Goal: Task Accomplishment & Management: Manage account settings

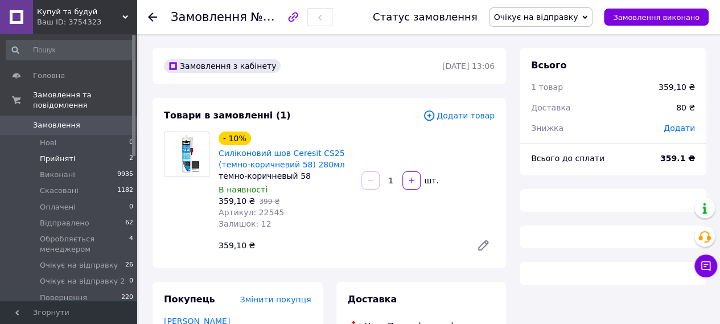
click at [84, 151] on li "Прийняті 2" at bounding box center [70, 159] width 140 height 16
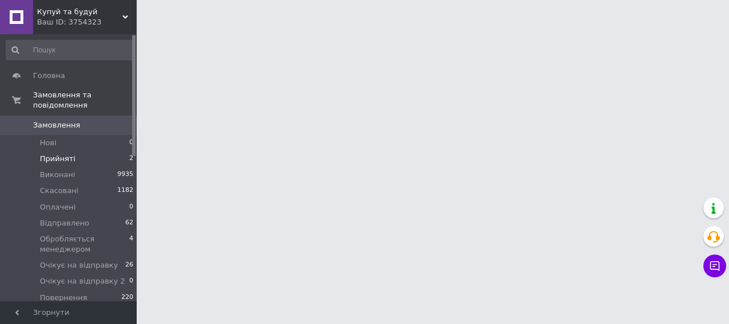
click at [87, 151] on li "Прийняті 2" at bounding box center [70, 159] width 140 height 16
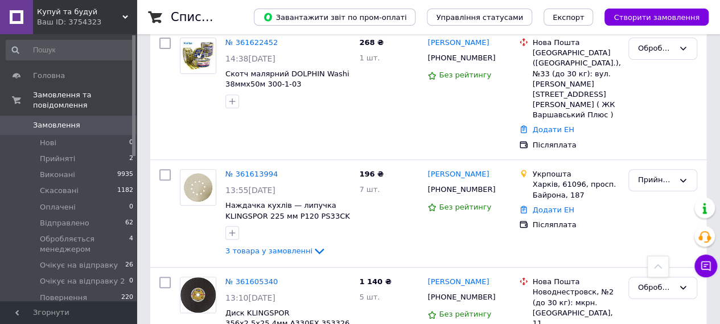
scroll to position [112, 0]
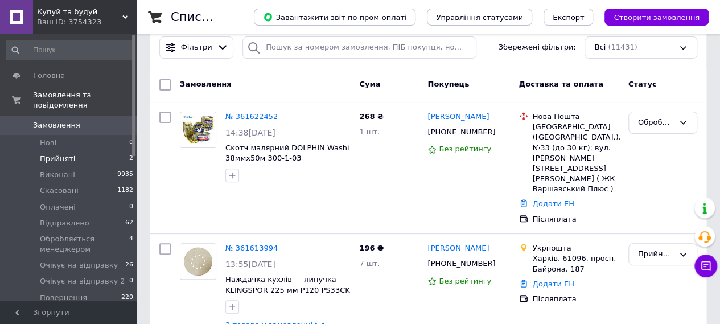
click at [75, 152] on li "Прийняті 2" at bounding box center [70, 159] width 140 height 16
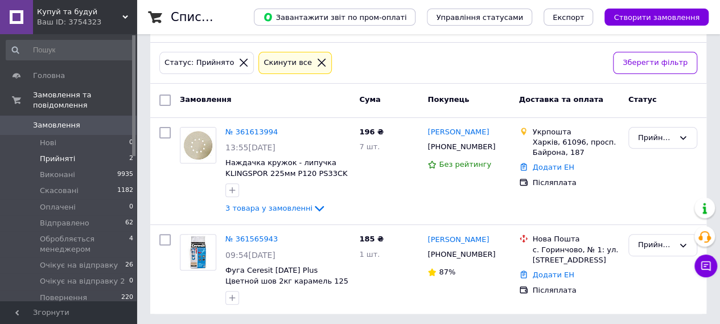
scroll to position [139, 0]
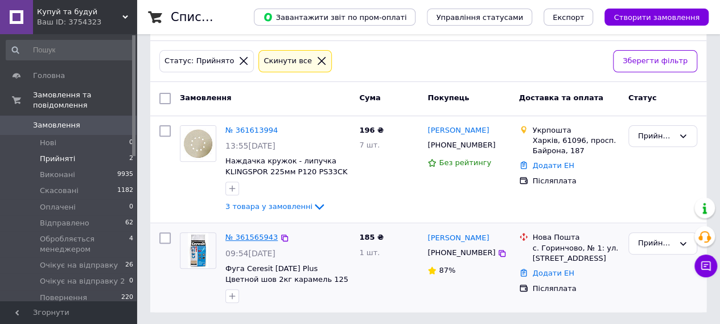
click at [260, 234] on link "№ 361565943" at bounding box center [251, 237] width 52 height 9
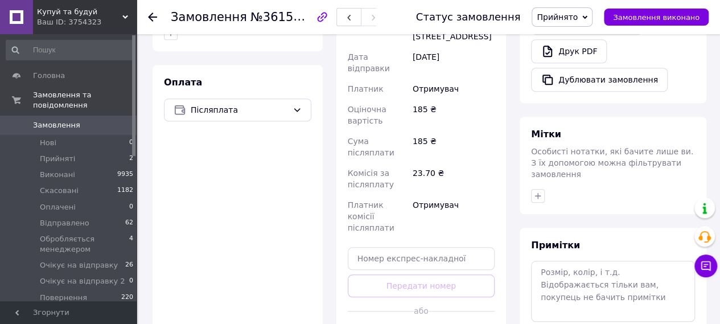
scroll to position [413, 0]
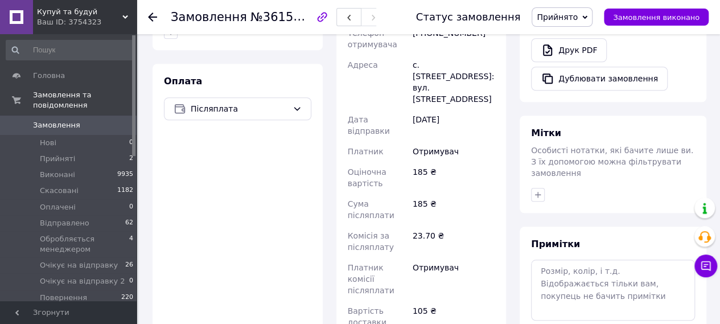
click at [149, 18] on icon at bounding box center [152, 17] width 9 height 9
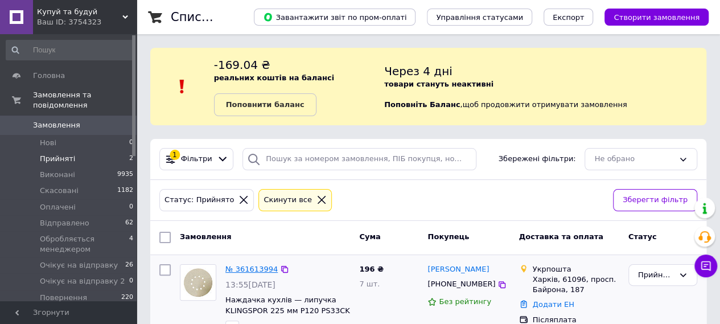
click at [256, 265] on link "№ 361613994" at bounding box center [251, 269] width 52 height 9
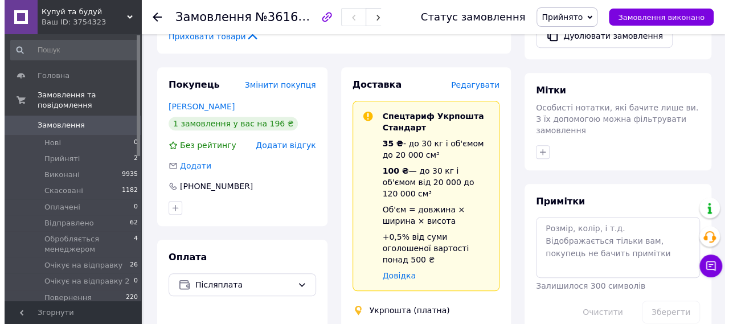
scroll to position [432, 0]
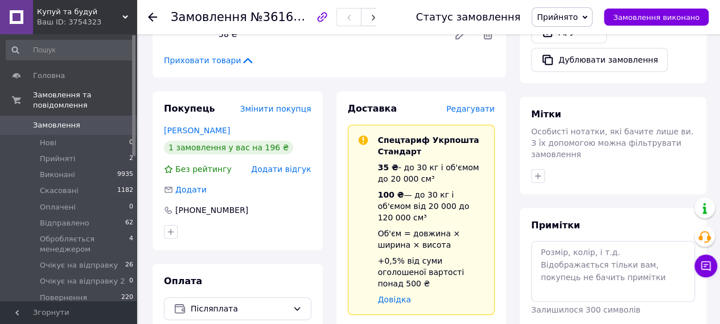
click at [473, 108] on span "Редагувати" at bounding box center [470, 108] width 48 height 9
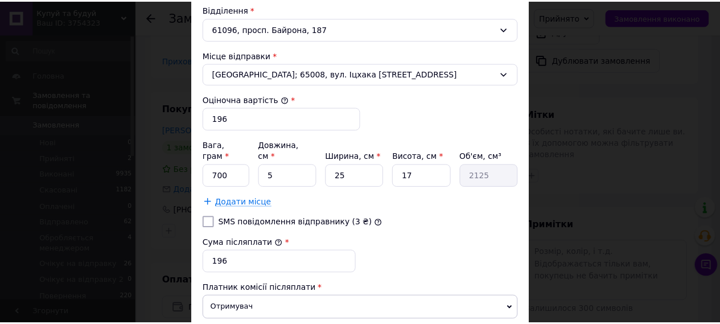
scroll to position [475, 0]
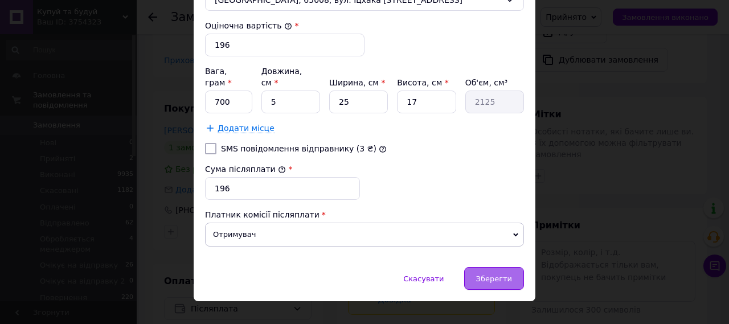
click at [494, 274] on span "Зберегти" at bounding box center [494, 278] width 36 height 9
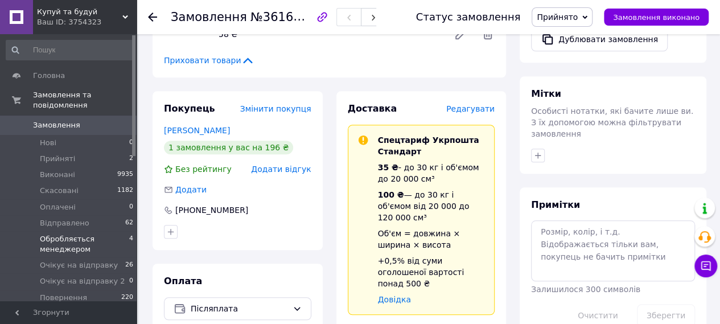
click at [56, 234] on span "Обробляється менеджером" at bounding box center [84, 244] width 89 height 20
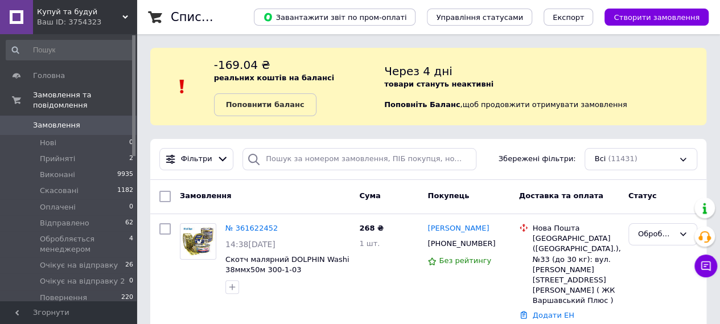
scroll to position [141, 0]
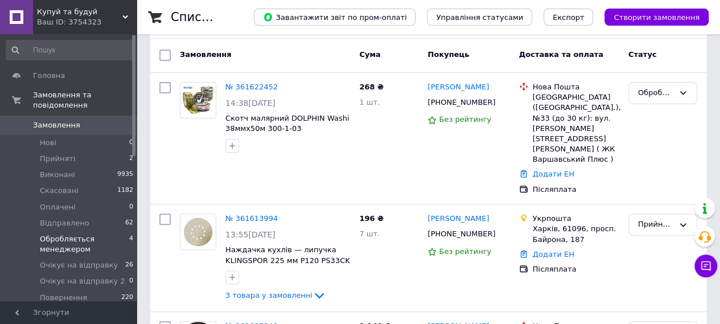
click at [88, 234] on span "Обробляється менеджером" at bounding box center [84, 244] width 89 height 20
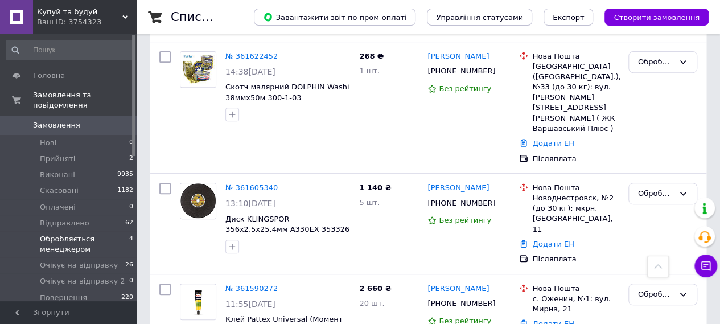
scroll to position [238, 0]
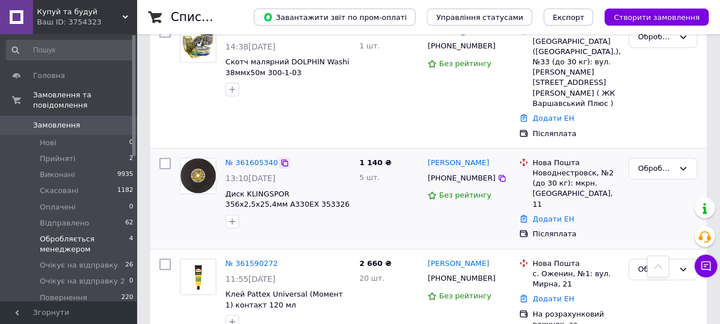
click at [280, 158] on icon at bounding box center [284, 162] width 9 height 9
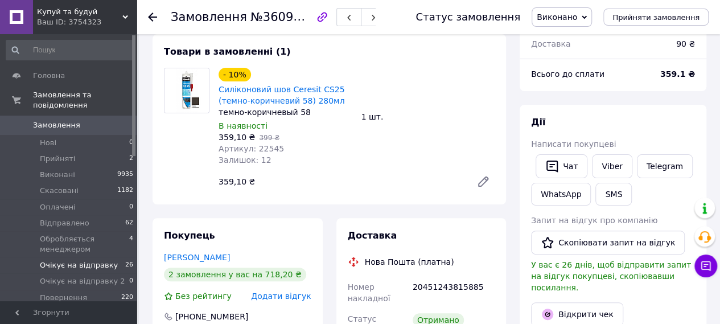
scroll to position [44, 0]
click at [61, 234] on span "Обробляється менеджером" at bounding box center [84, 244] width 89 height 20
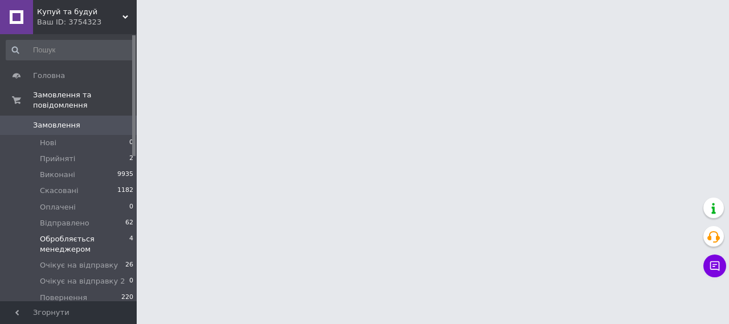
click at [61, 234] on span "Обробляється менеджером" at bounding box center [84, 244] width 89 height 20
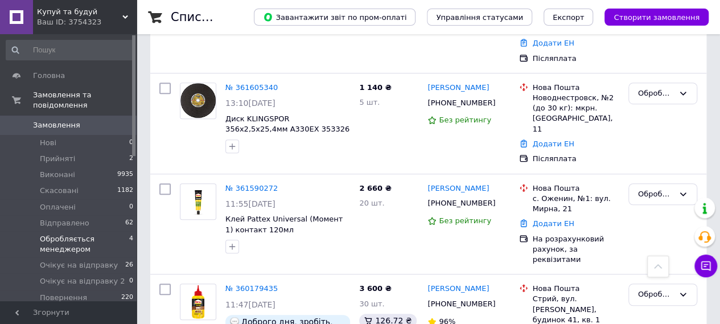
scroll to position [340, 0]
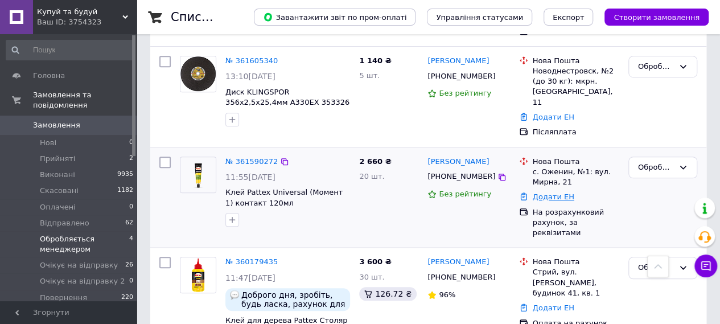
click at [548, 192] on link "Додати ЕН" at bounding box center [554, 196] width 42 height 9
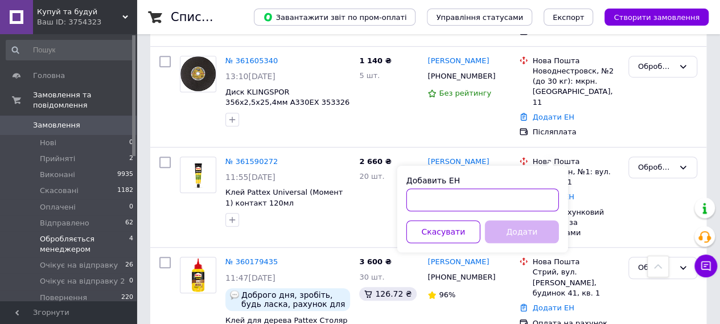
click at [470, 205] on input "Добавить ЕН" at bounding box center [482, 199] width 153 height 23
paste input "20451247286612"
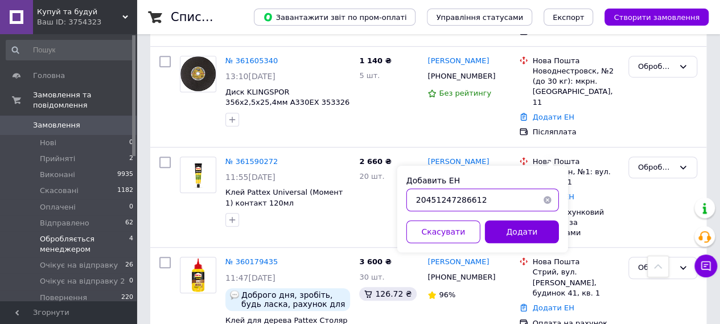
type input "20451247286612"
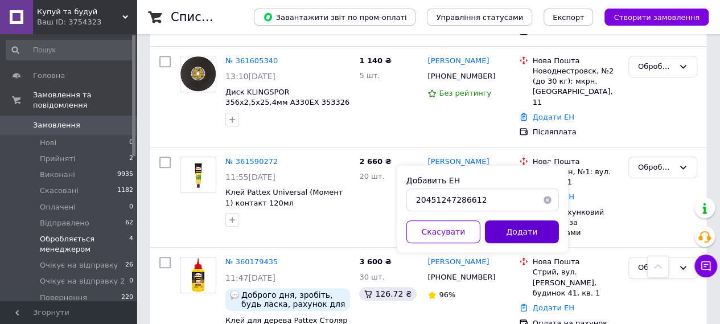
click at [531, 227] on button "Додати" at bounding box center [522, 231] width 74 height 23
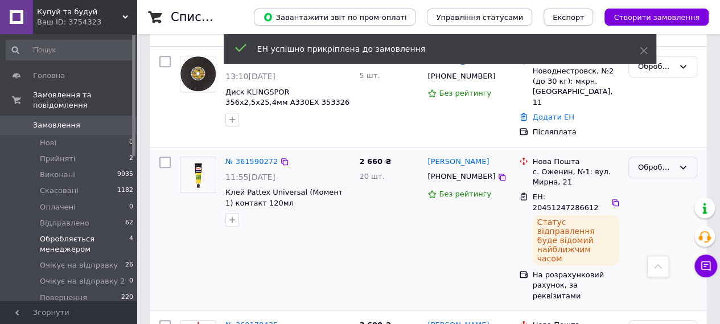
click at [659, 162] on div "Обробляється менеджером" at bounding box center [656, 168] width 36 height 12
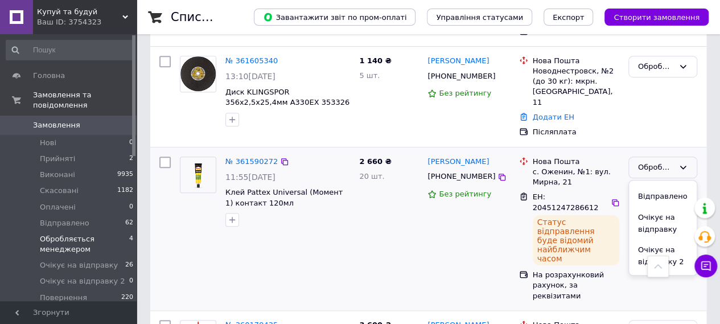
scroll to position [80, 0]
click at [664, 205] on li "Очікує на відправку" at bounding box center [663, 221] width 68 height 32
click at [68, 154] on span "Прийняті" at bounding box center [57, 159] width 35 height 10
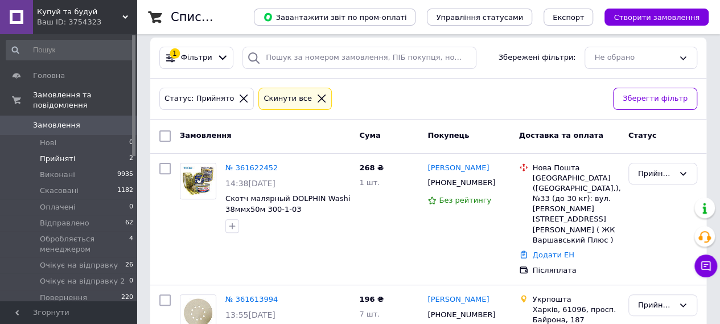
scroll to position [105, 0]
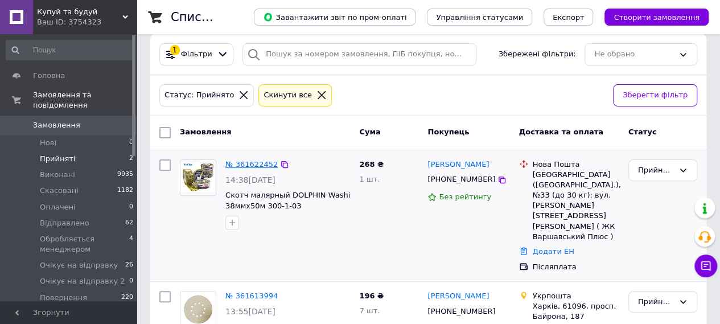
click at [255, 163] on link "№ 361622452" at bounding box center [251, 164] width 52 height 9
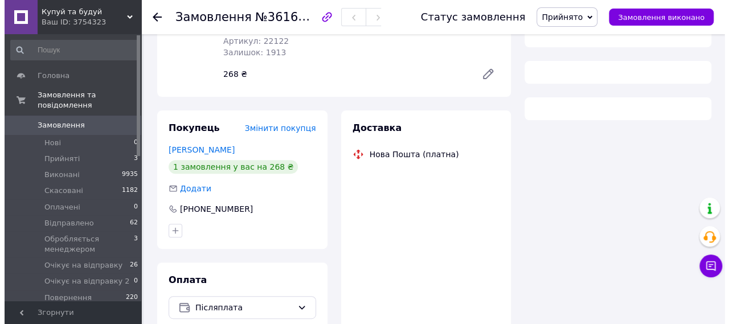
scroll to position [149, 0]
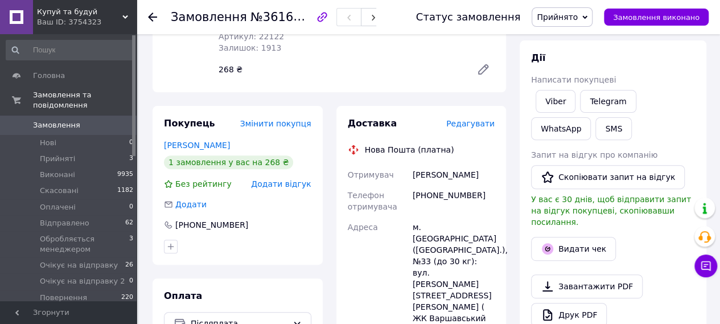
click at [484, 124] on span "Редагувати" at bounding box center [470, 123] width 48 height 9
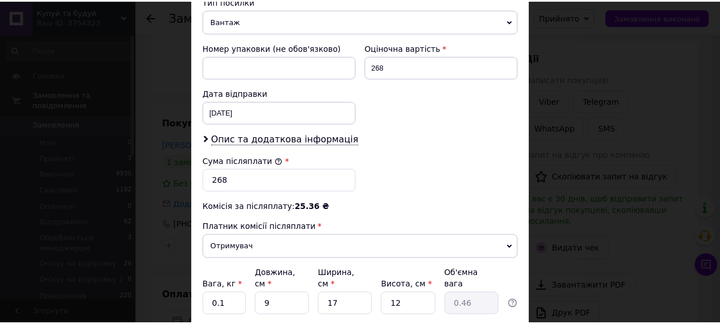
scroll to position [483, 0]
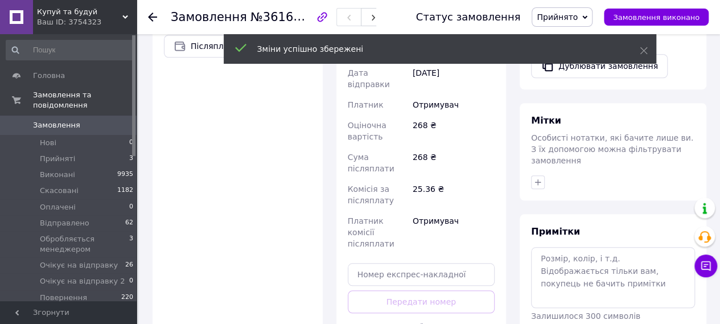
scroll to position [428, 0]
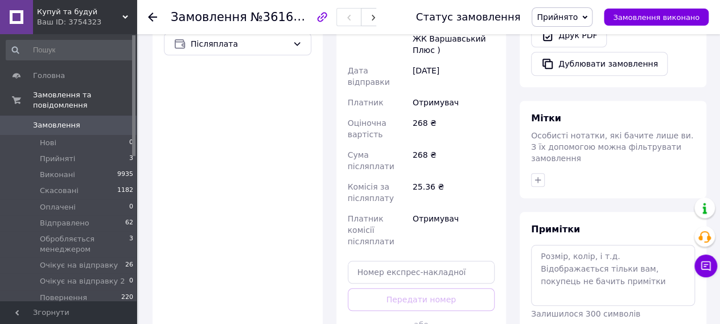
click at [424, 268] on div "Доставка Редагувати Нова Пошта (платна) Отримувач Кагітін Владислав Телефон отр…" at bounding box center [421, 100] width 147 height 524
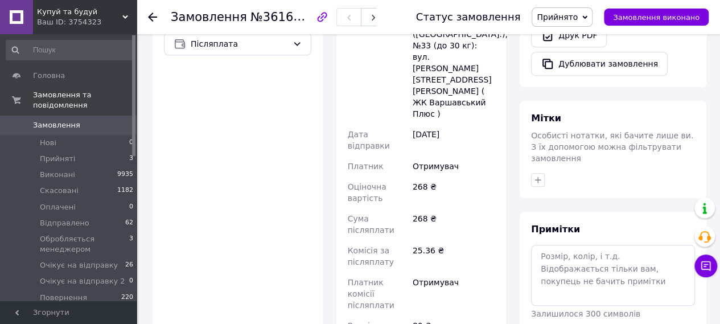
click at [578, 17] on span "Прийнято" at bounding box center [557, 17] width 41 height 9
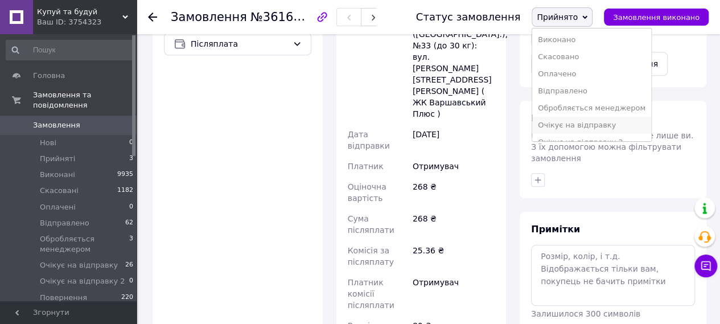
click at [578, 124] on li "Очікує на відправку" at bounding box center [591, 125] width 119 height 17
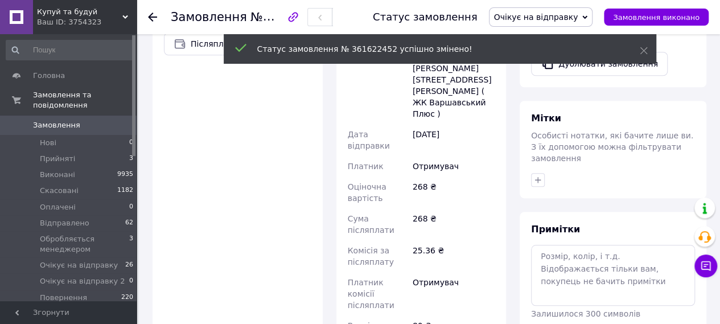
click at [153, 16] on icon at bounding box center [152, 17] width 9 height 9
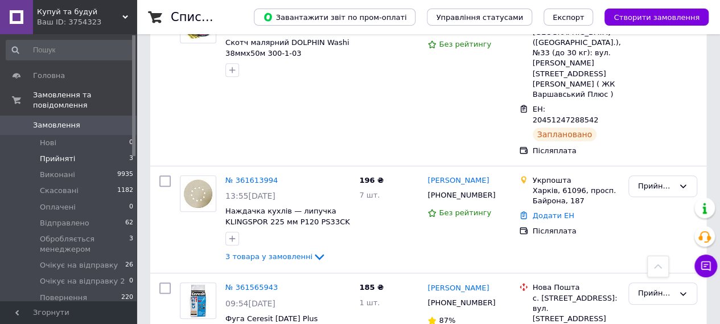
scroll to position [262, 0]
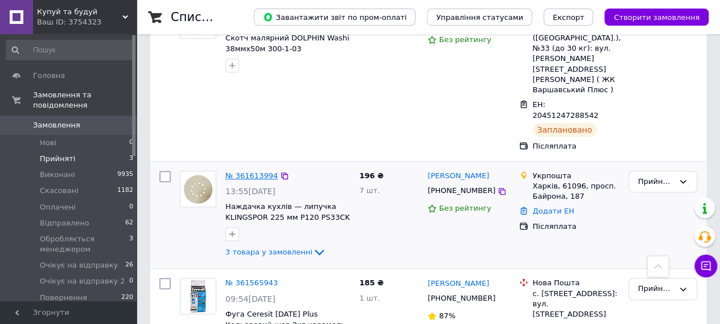
click at [252, 171] on link "№ 361613994" at bounding box center [251, 175] width 52 height 9
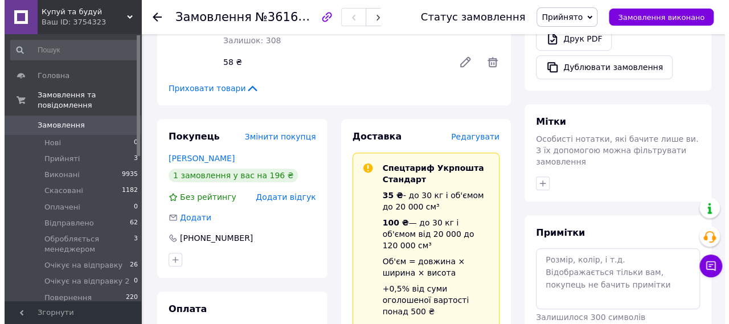
scroll to position [409, 0]
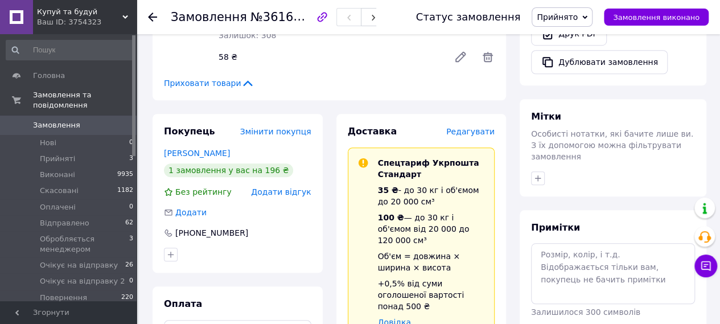
click at [479, 136] on span "Редагувати" at bounding box center [470, 131] width 48 height 9
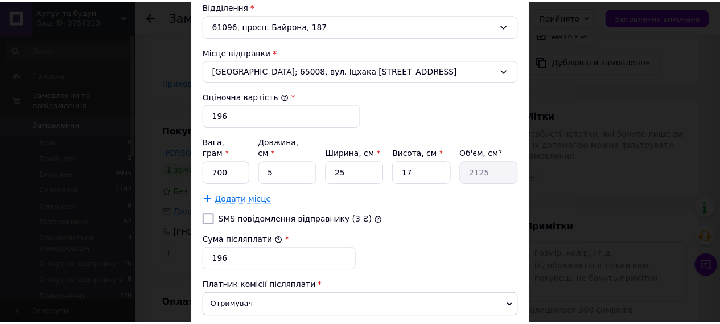
scroll to position [475, 0]
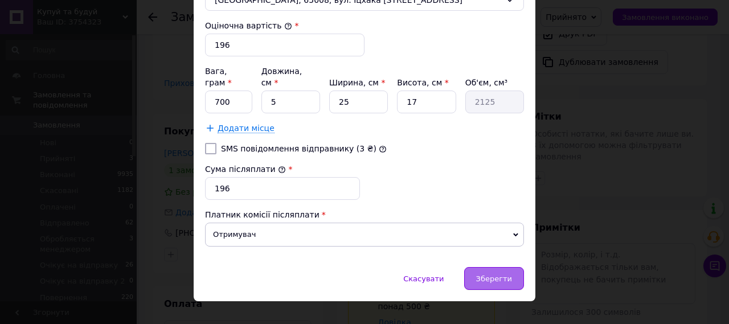
click at [506, 274] on span "Зберегти" at bounding box center [494, 278] width 36 height 9
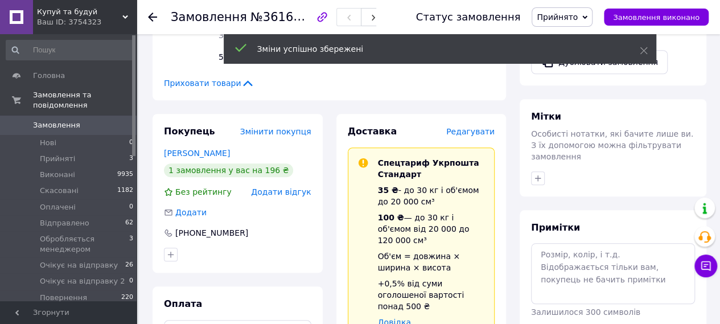
click at [576, 13] on span "Прийнято" at bounding box center [557, 17] width 41 height 9
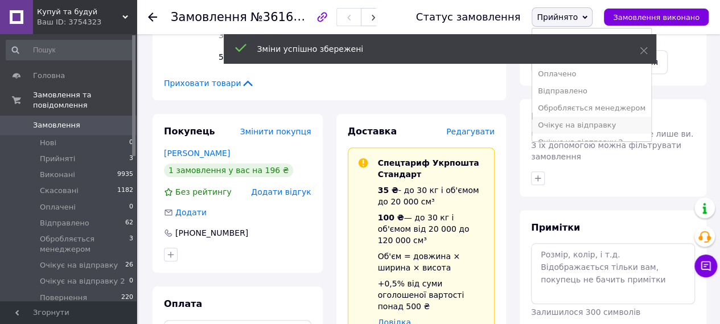
click at [596, 121] on li "Очікує на відправку" at bounding box center [591, 125] width 119 height 17
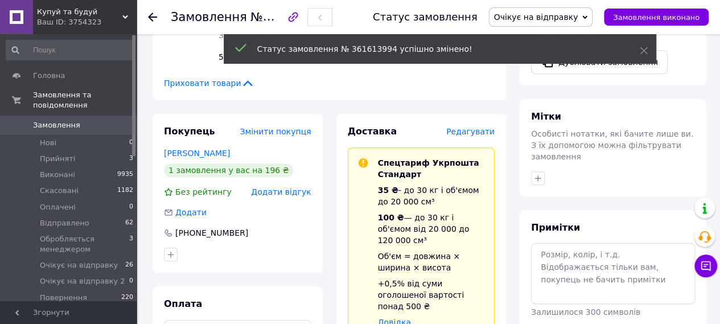
click at [154, 21] on icon at bounding box center [152, 17] width 9 height 9
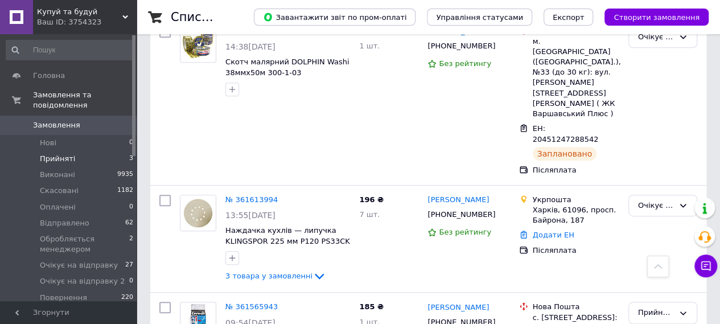
scroll to position [262, 0]
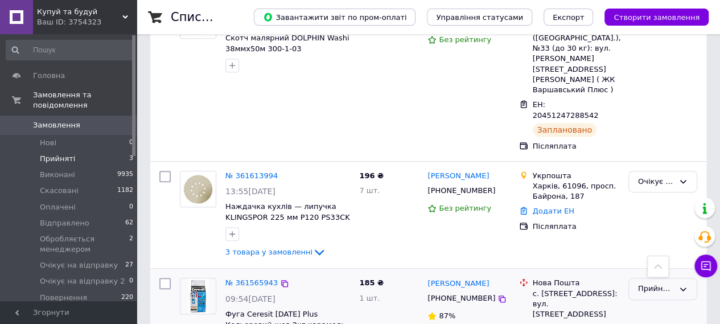
click at [671, 283] on div "Прийнято" at bounding box center [656, 289] width 36 height 12
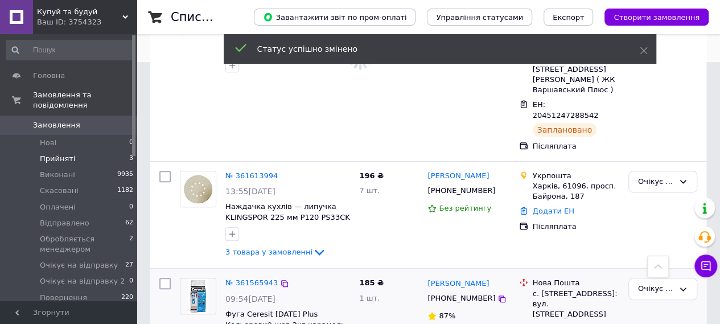
scroll to position [146, 0]
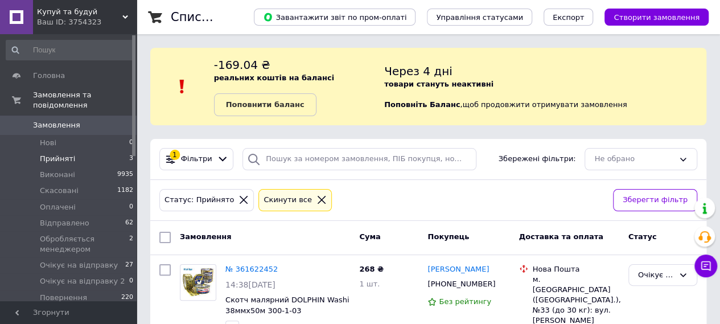
click at [52, 151] on li "Прийняті 3" at bounding box center [70, 159] width 140 height 16
click at [63, 154] on span "Прийняті" at bounding box center [57, 159] width 35 height 10
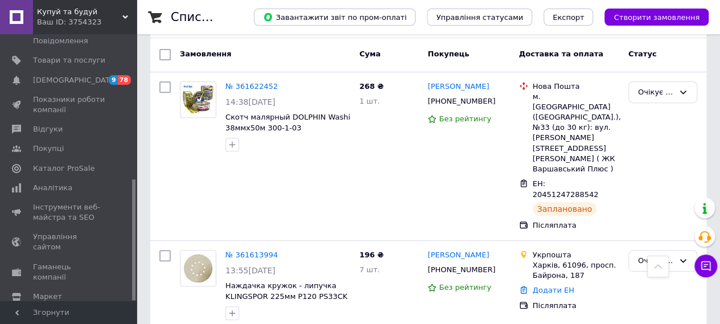
scroll to position [319, 0]
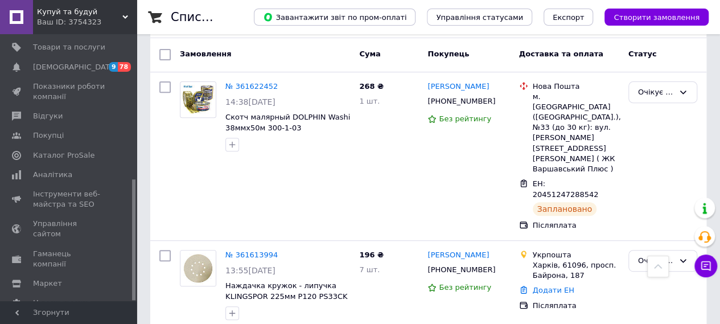
drag, startPoint x: 134, startPoint y: 56, endPoint x: 139, endPoint y: 216, distance: 160.6
click at [139, 216] on div "Купуй та будуй Ваш ID: 3754323 Сайт Купуй та будуй Кабінет покупця Перевірити с…" at bounding box center [360, 147] width 720 height 661
click at [52, 298] on span "Налаштування" at bounding box center [62, 303] width 58 height 10
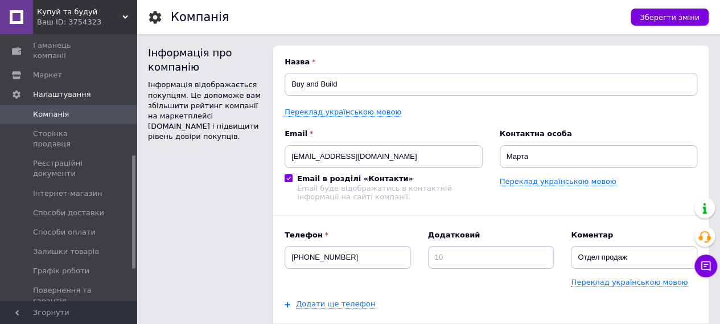
scroll to position [287, 0]
drag, startPoint x: 132, startPoint y: 116, endPoint x: 139, endPoint y: 195, distance: 79.4
click at [83, 187] on span "Інтернет-магазин" at bounding box center [67, 192] width 69 height 10
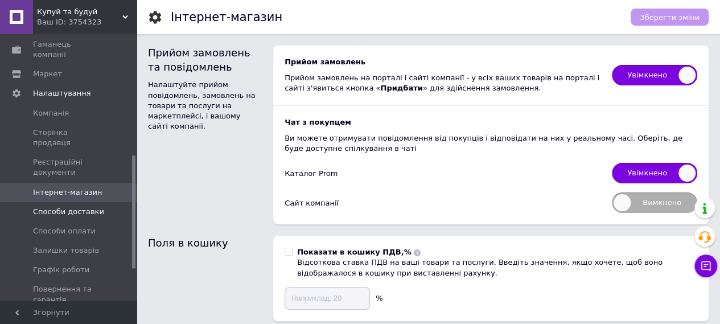
click at [76, 207] on span "Способи доставки" at bounding box center [68, 212] width 71 height 10
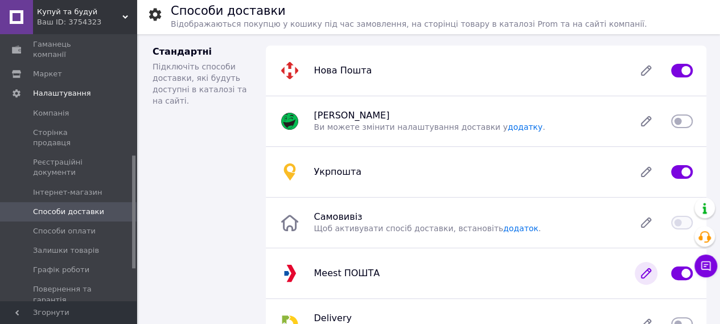
click at [650, 274] on icon at bounding box center [646, 273] width 23 height 23
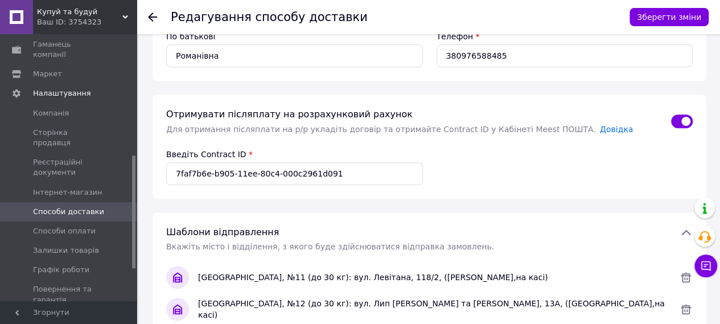
scroll to position [213, 0]
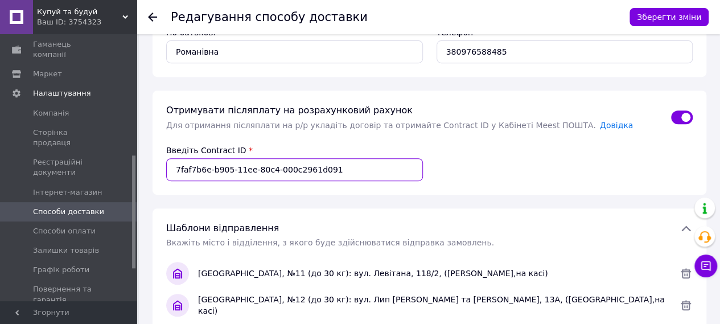
click at [348, 166] on input "7faf7b6e-b905-11ee-80c4-000c2961d091" at bounding box center [294, 169] width 257 height 23
paste input "075f3cdb-8955-11f0-a793-005056bc5535"
type input "075f3cdb-8955-11f0-a793-005056bc5535"
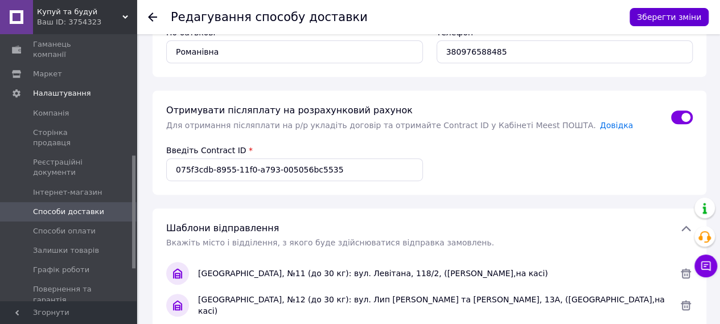
click at [663, 24] on button "Зберегти зміни" at bounding box center [669, 17] width 79 height 18
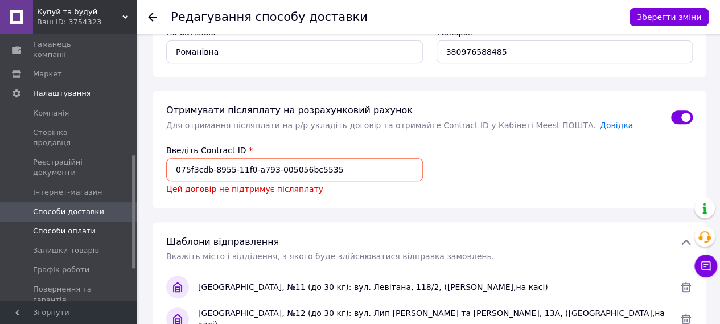
click at [75, 226] on span "Способи оплати" at bounding box center [64, 231] width 63 height 10
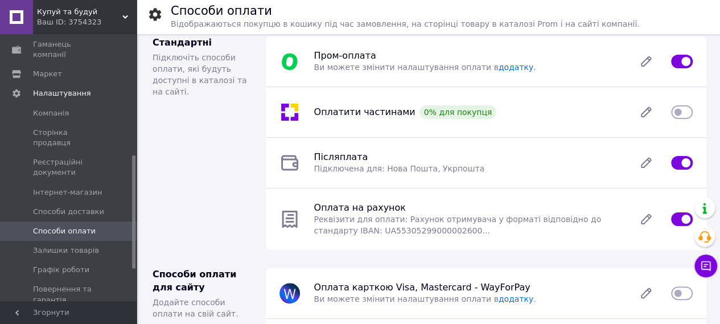
scroll to position [7, 0]
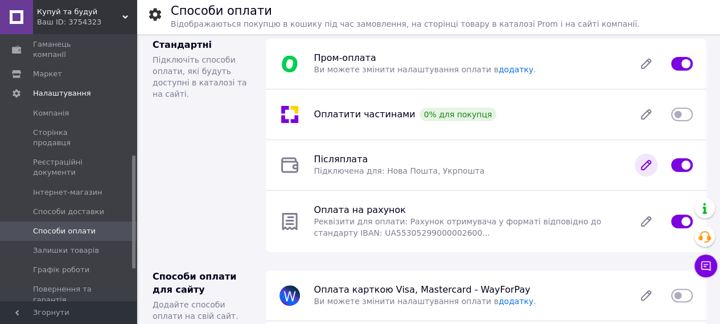
click at [647, 161] on icon at bounding box center [646, 165] width 23 height 23
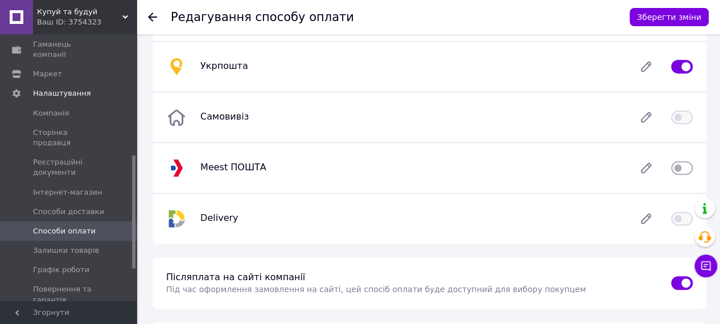
scroll to position [233, 0]
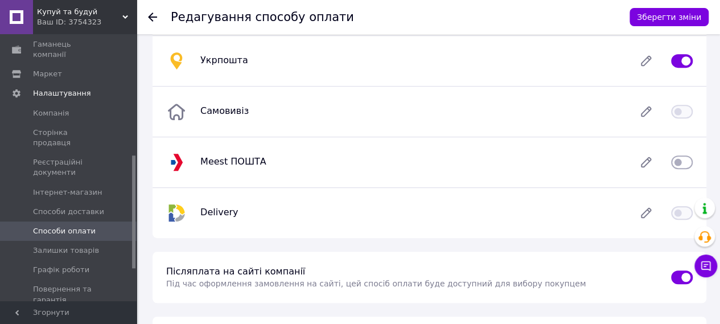
click at [681, 159] on input "checkbox" at bounding box center [682, 162] width 22 height 11
checkbox input "true"
click at [691, 15] on button "Зберегти зміни" at bounding box center [669, 17] width 79 height 18
click at [81, 207] on span "Способи доставки" at bounding box center [68, 212] width 71 height 10
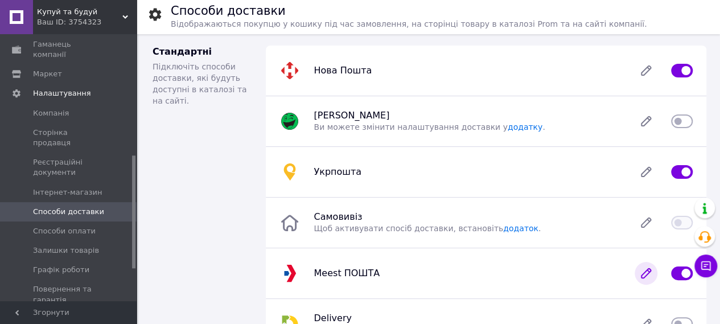
click at [641, 273] on icon at bounding box center [646, 273] width 23 height 23
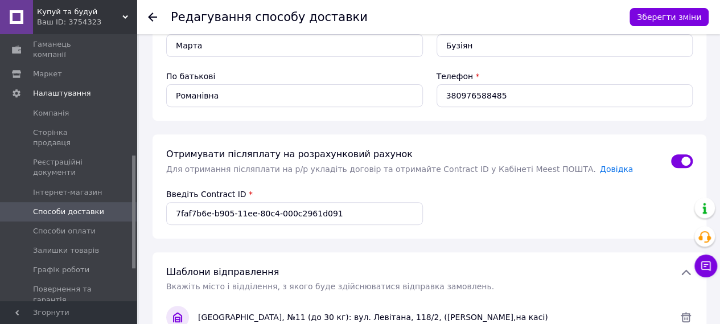
scroll to position [183, 0]
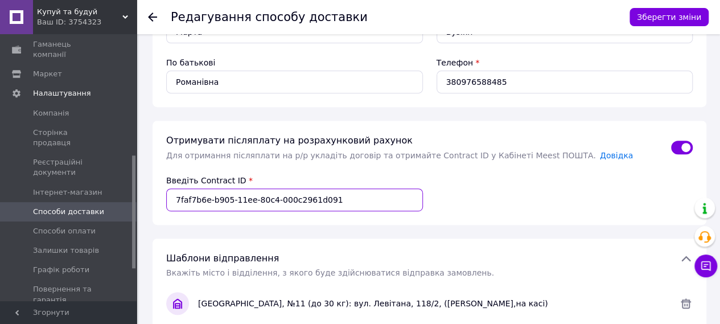
click at [389, 188] on input "7faf7b6e-b905-11ee-80c4-000c2961d091" at bounding box center [294, 199] width 257 height 23
paste input "075f3cdb-8955-11f0-a793-005056bc5535"
type input "075f3cdb-8955-11f0-a793-005056bc5535"
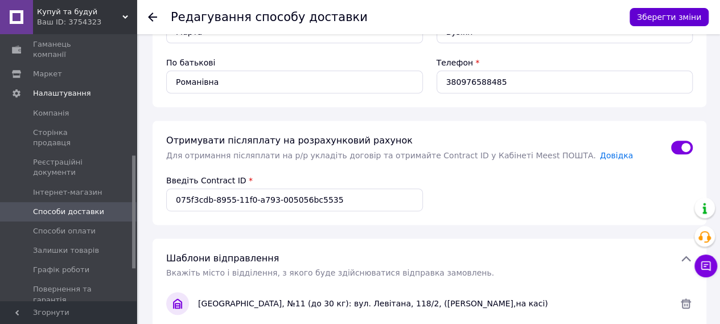
click at [654, 22] on button "Зберегти зміни" at bounding box center [669, 17] width 79 height 18
